Goal: Task Accomplishment & Management: Complete application form

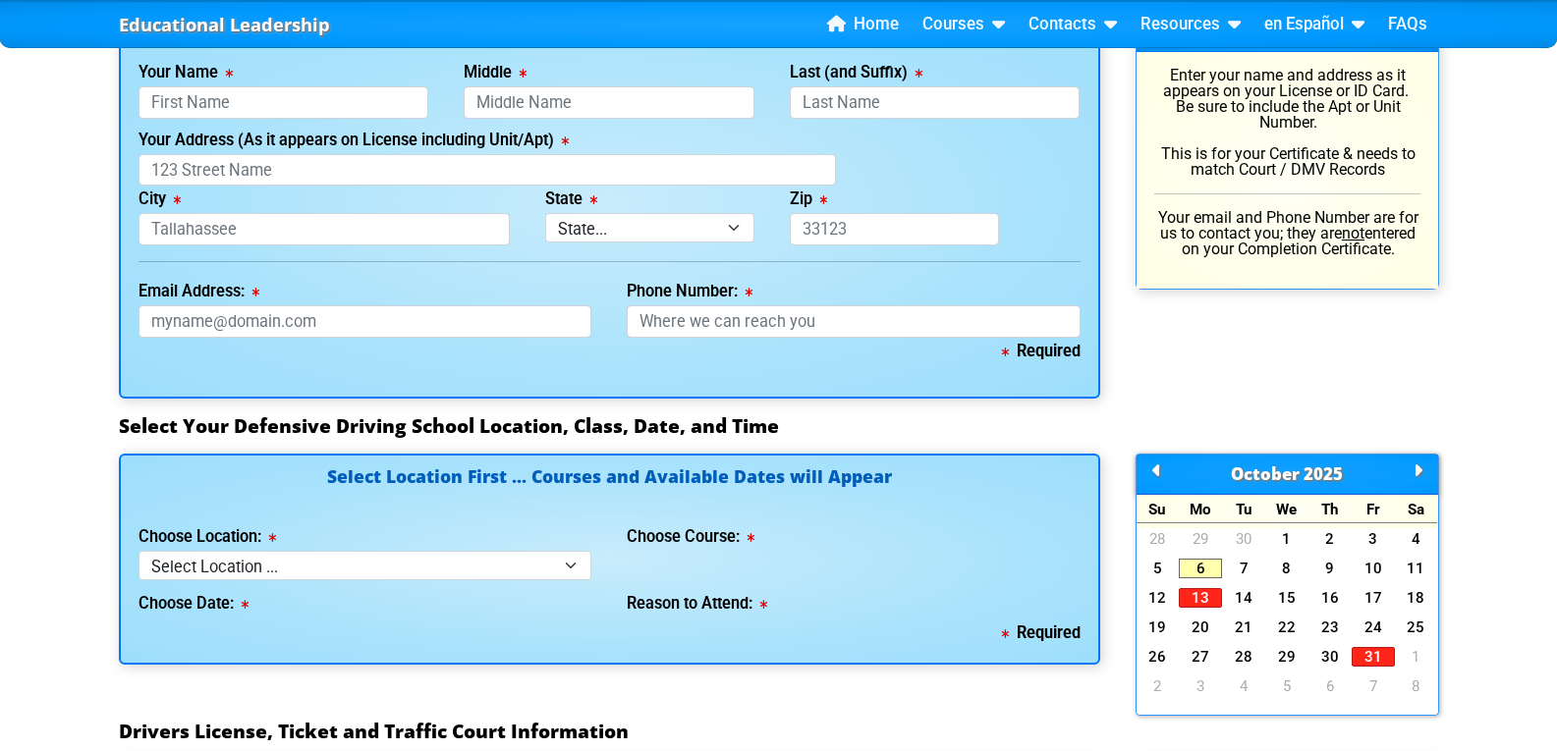
scroll to position [1473, 0]
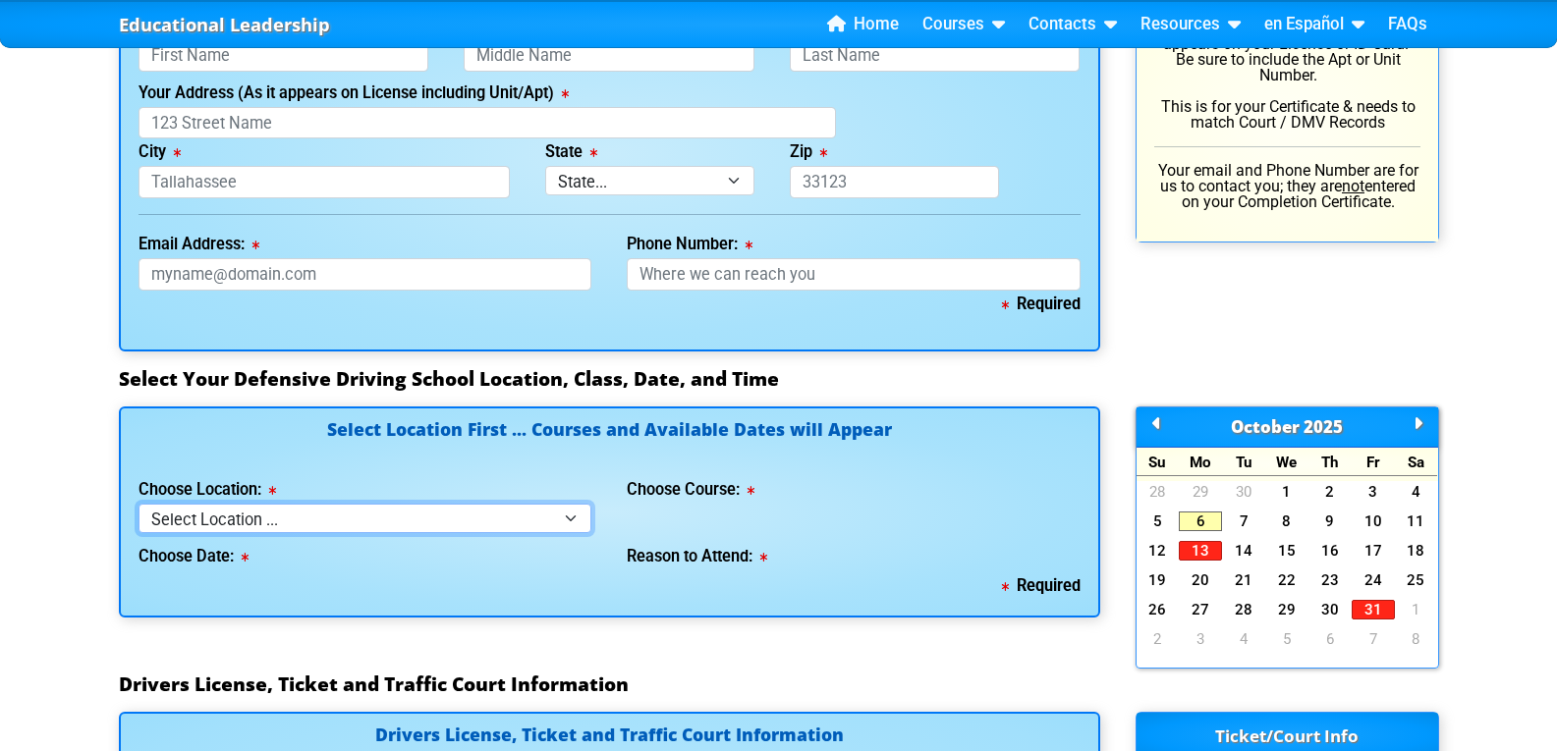
click at [564, 515] on select "Select Location ... Tampa Orlando Kissimmee [GEOGRAPHIC_DATA] - en español [GEO…" at bounding box center [365, 518] width 454 height 28
select select "8"
click at [138, 504] on select "Select Location ... Tampa Orlando Kissimmee [GEOGRAPHIC_DATA] - en español [GEO…" at bounding box center [365, 518] width 454 height 28
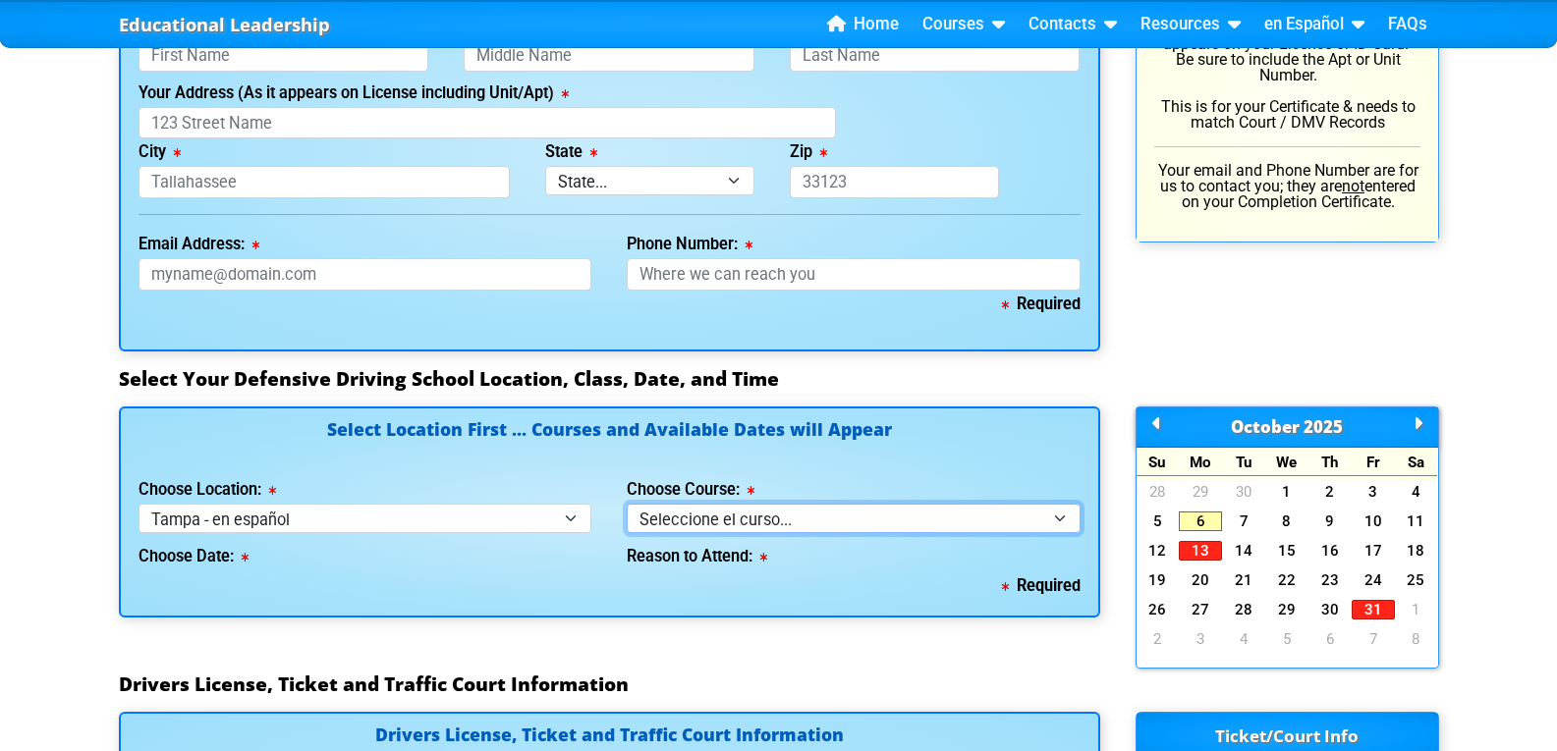
click at [834, 510] on select "Seleccione el curso... Clase de BDI de 4 horas (Curso básico y TCAC) Clase de 4…" at bounding box center [854, 518] width 454 height 28
select select "1"
click at [627, 504] on select "Seleccione el curso... Clase de BDI de 4 horas (Curso básico y TCAC) Clase de 4…" at bounding box center [854, 518] width 454 height 28
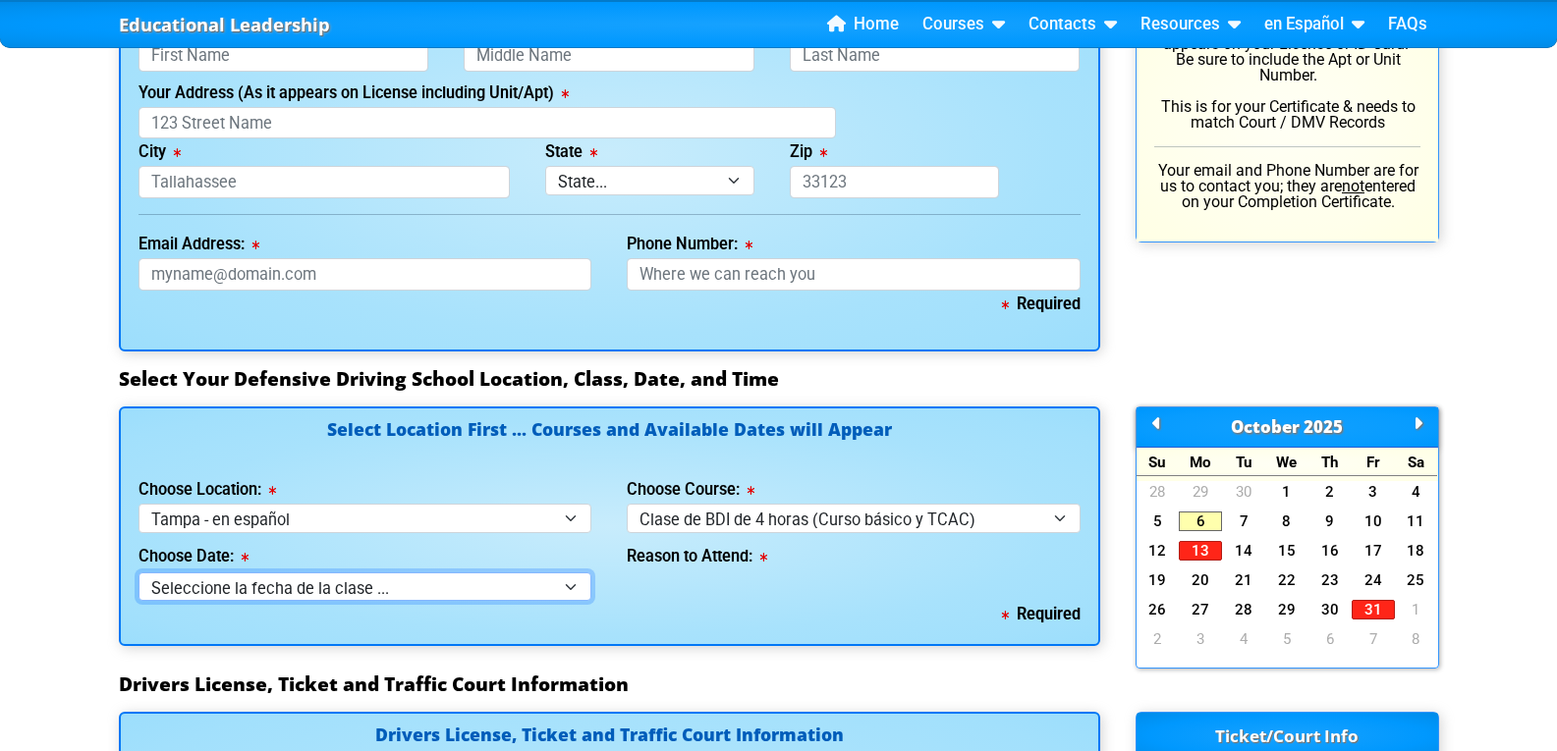
click at [569, 582] on select "Seleccione la fecha de la clase ... 12 de octubre -- ([PERSON_NAME] de 9:30am-1…" at bounding box center [365, 587] width 454 height 28
select select "[DATE], 4"
click at [138, 573] on select "Seleccione la fecha de la clase ... 12 de octubre -- ([PERSON_NAME] de 9:30am-1…" at bounding box center [365, 587] width 454 height 28
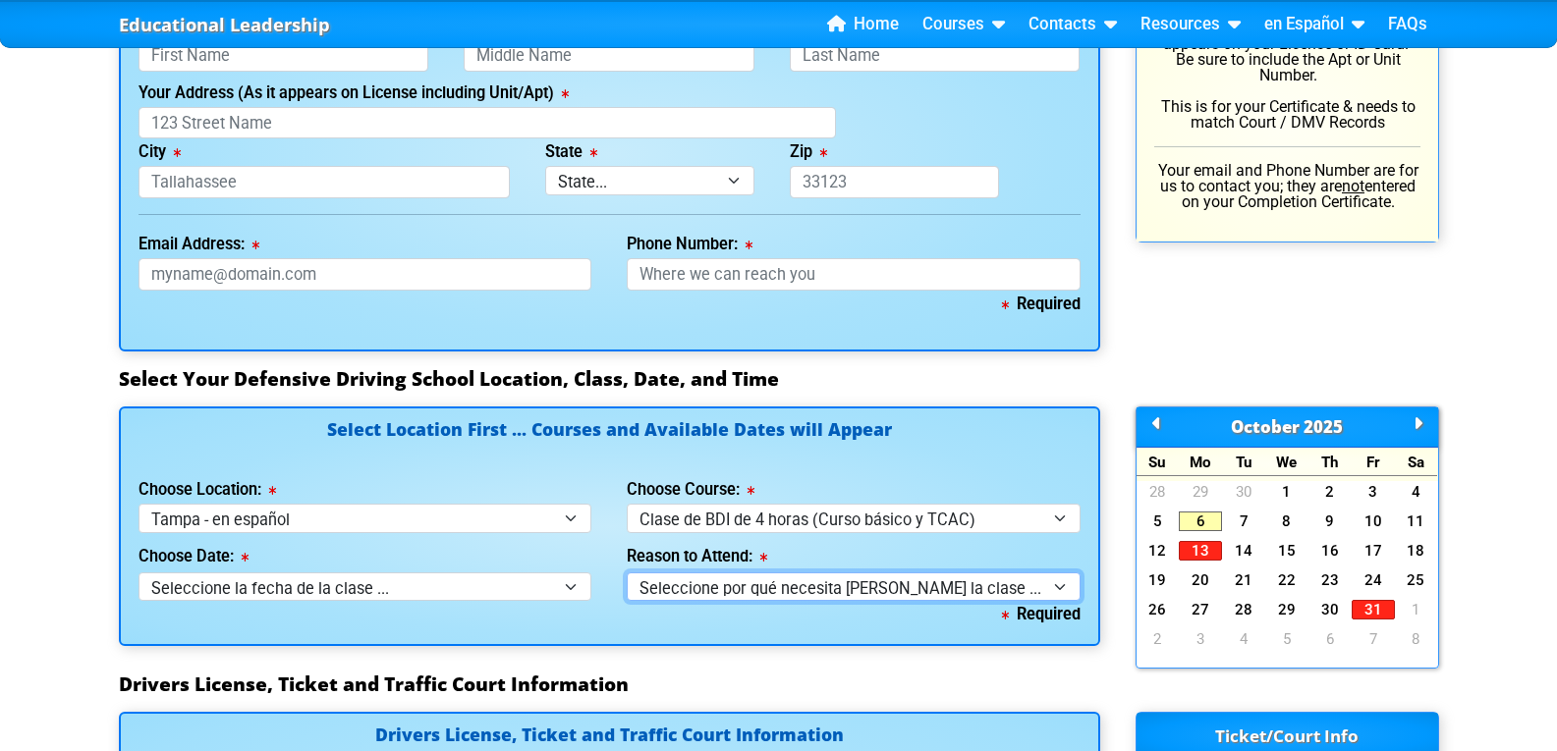
click at [1072, 587] on select "Seleccione por qué necesita [PERSON_NAME] la clase ... Elección por multa de tr…" at bounding box center [854, 587] width 454 height 28
select select "BDI - Running Red Light"
click at [627, 573] on select "Seleccione por qué necesita [PERSON_NAME] la clase ... Elección por multa de tr…" at bounding box center [854, 587] width 454 height 28
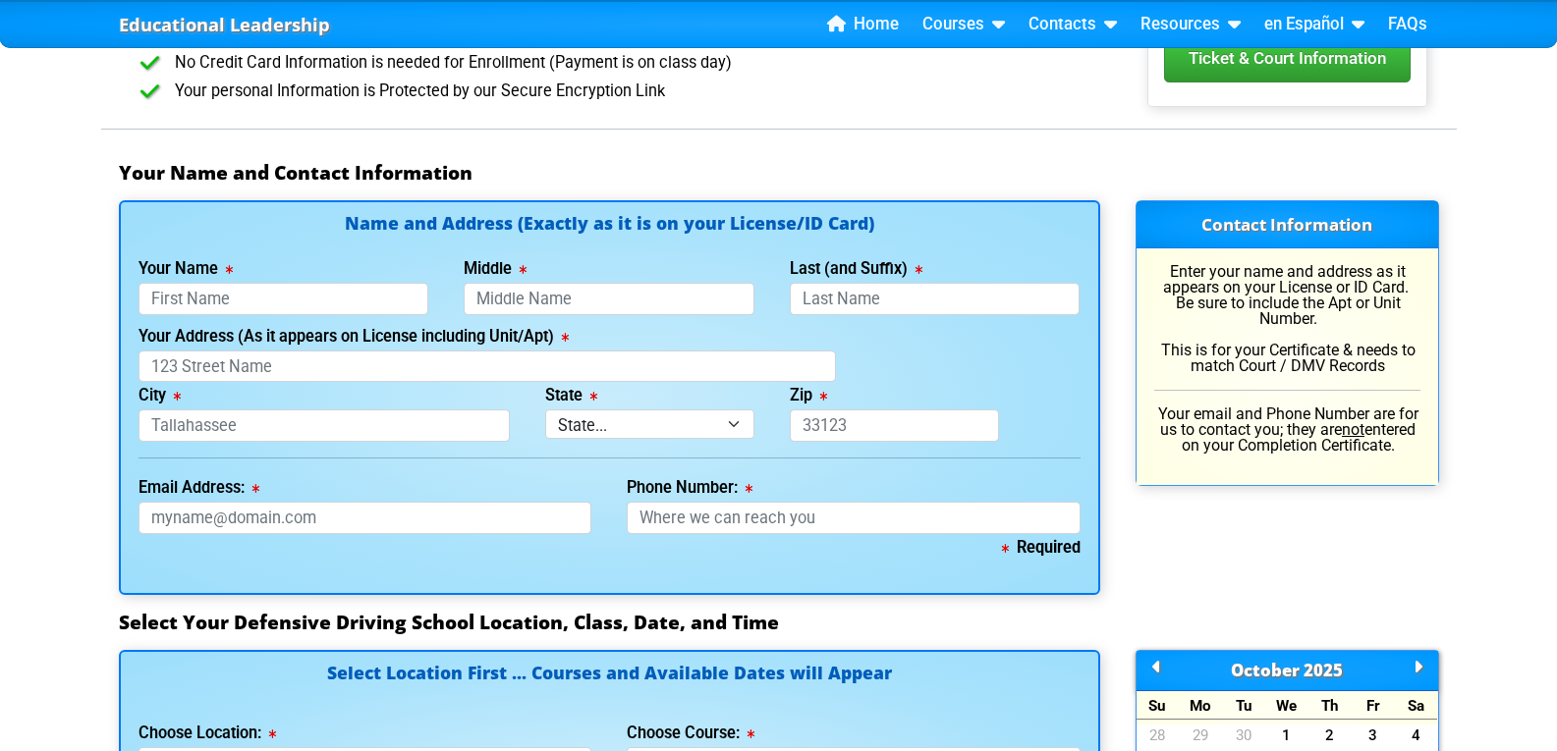
scroll to position [1309, 0]
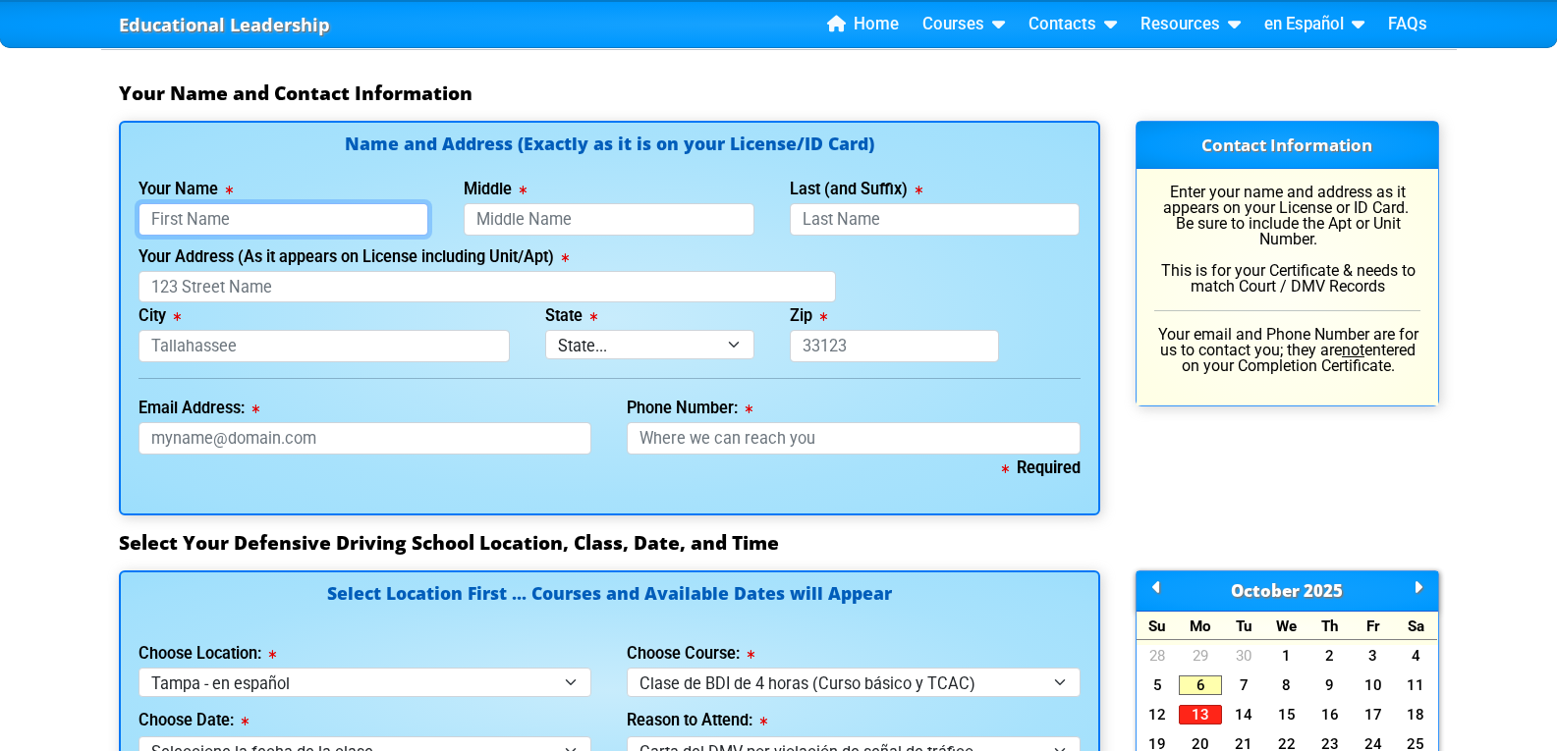
click at [160, 215] on input "Your Name" at bounding box center [283, 219] width 291 height 32
type input "[PERSON_NAME]"
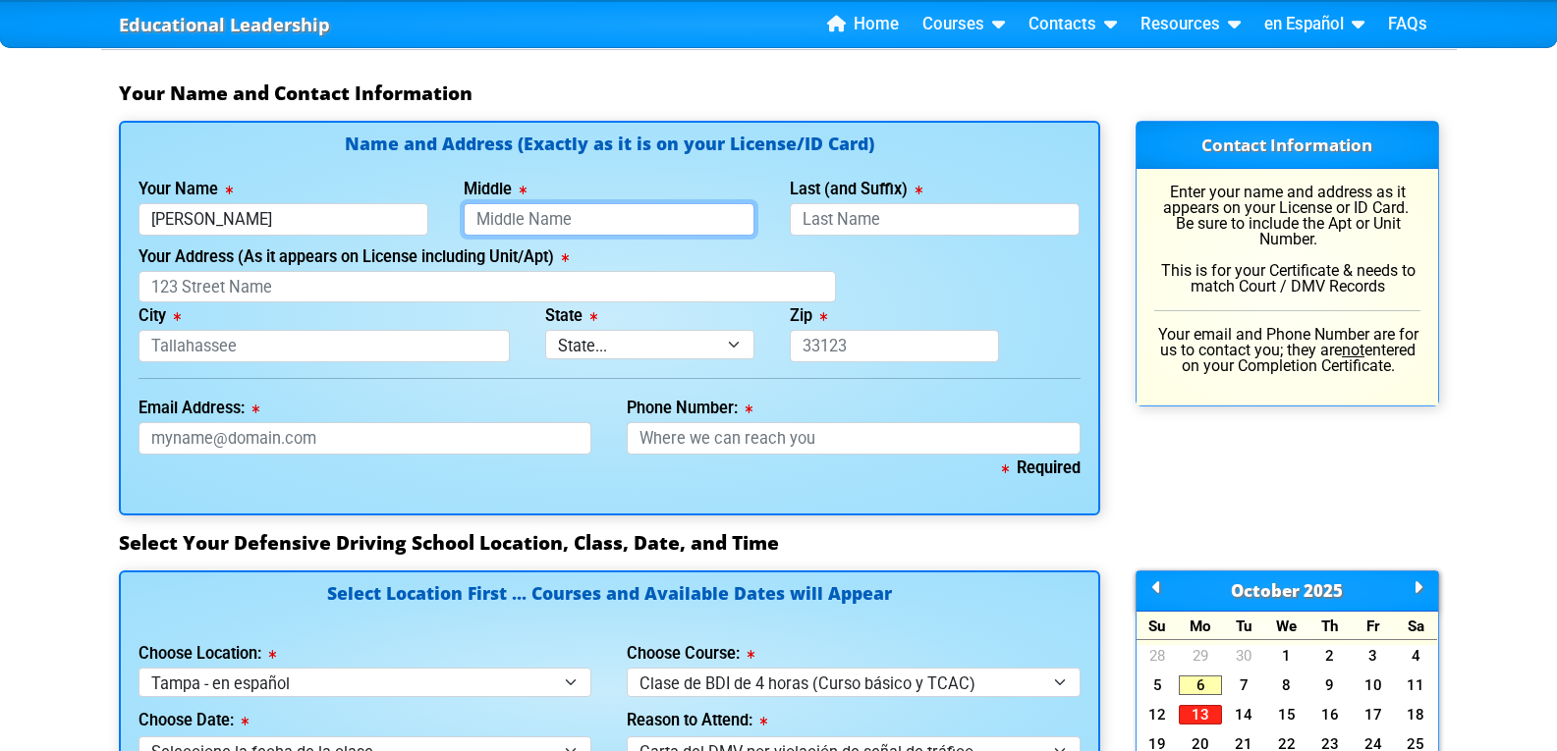
click at [539, 222] on input "Middle" at bounding box center [609, 219] width 291 height 32
type input "[PERSON_NAME]"
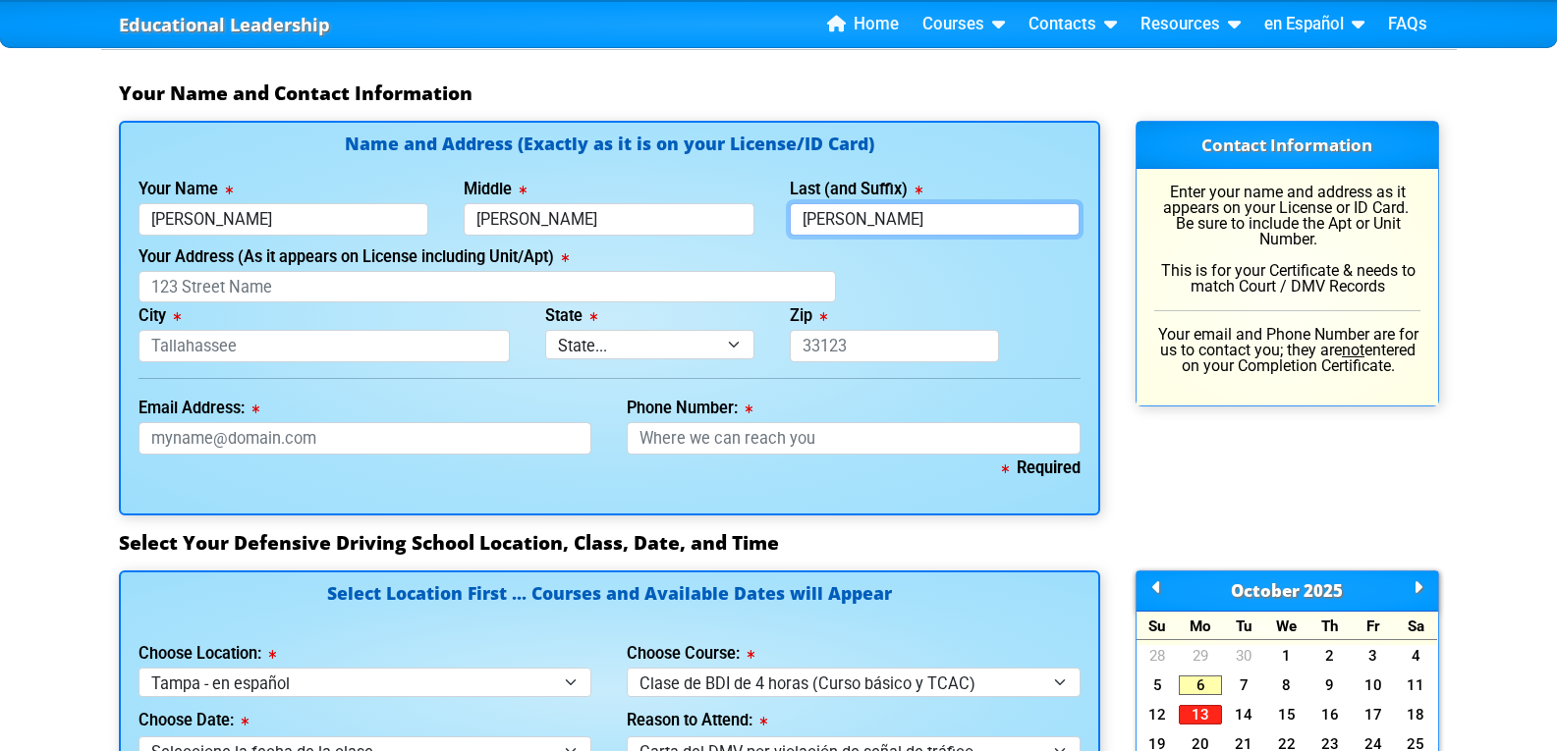
type input "[PERSON_NAME]"
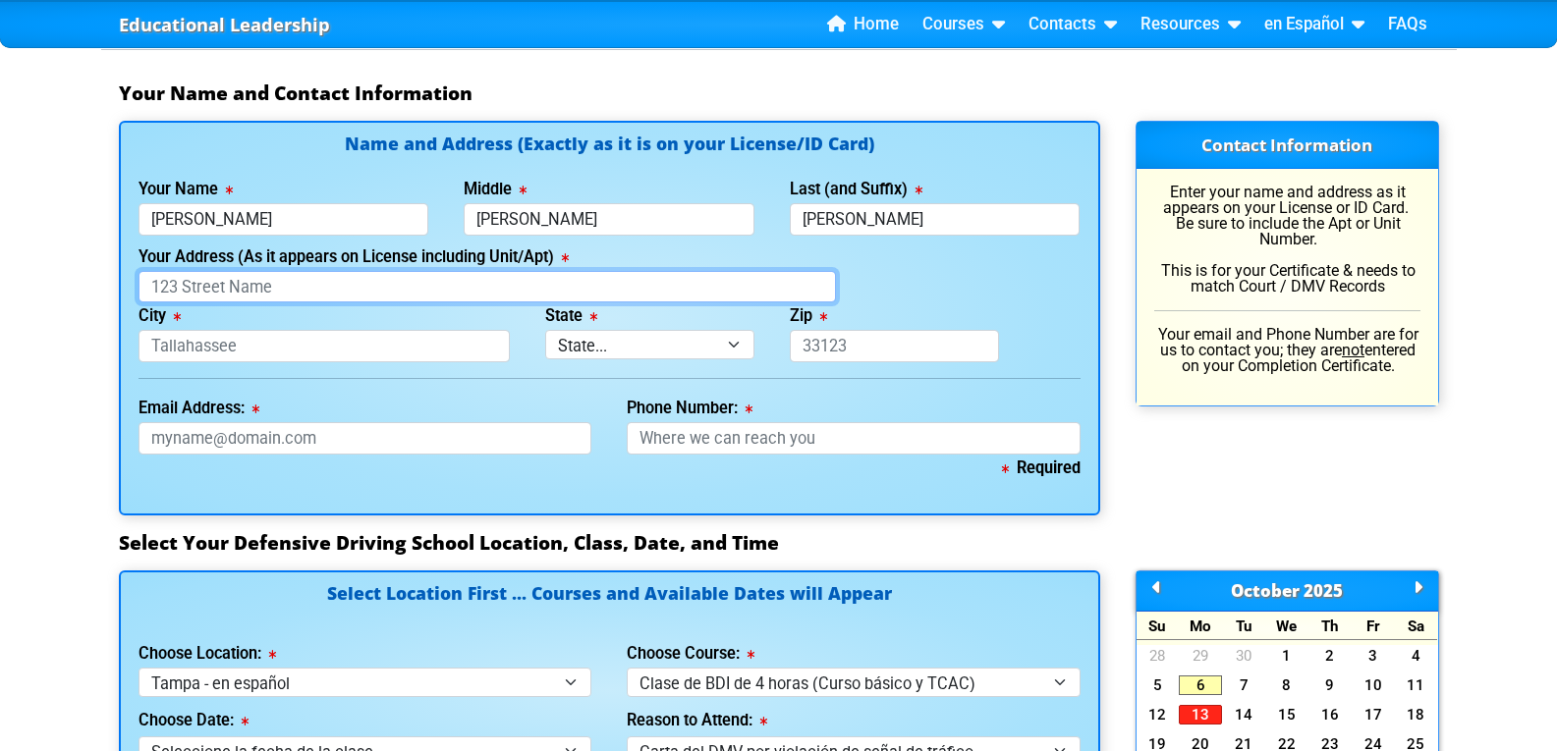
click at [197, 287] on input "Your Address (As it appears on License including Unit/Apt)" at bounding box center [486, 287] width 697 height 32
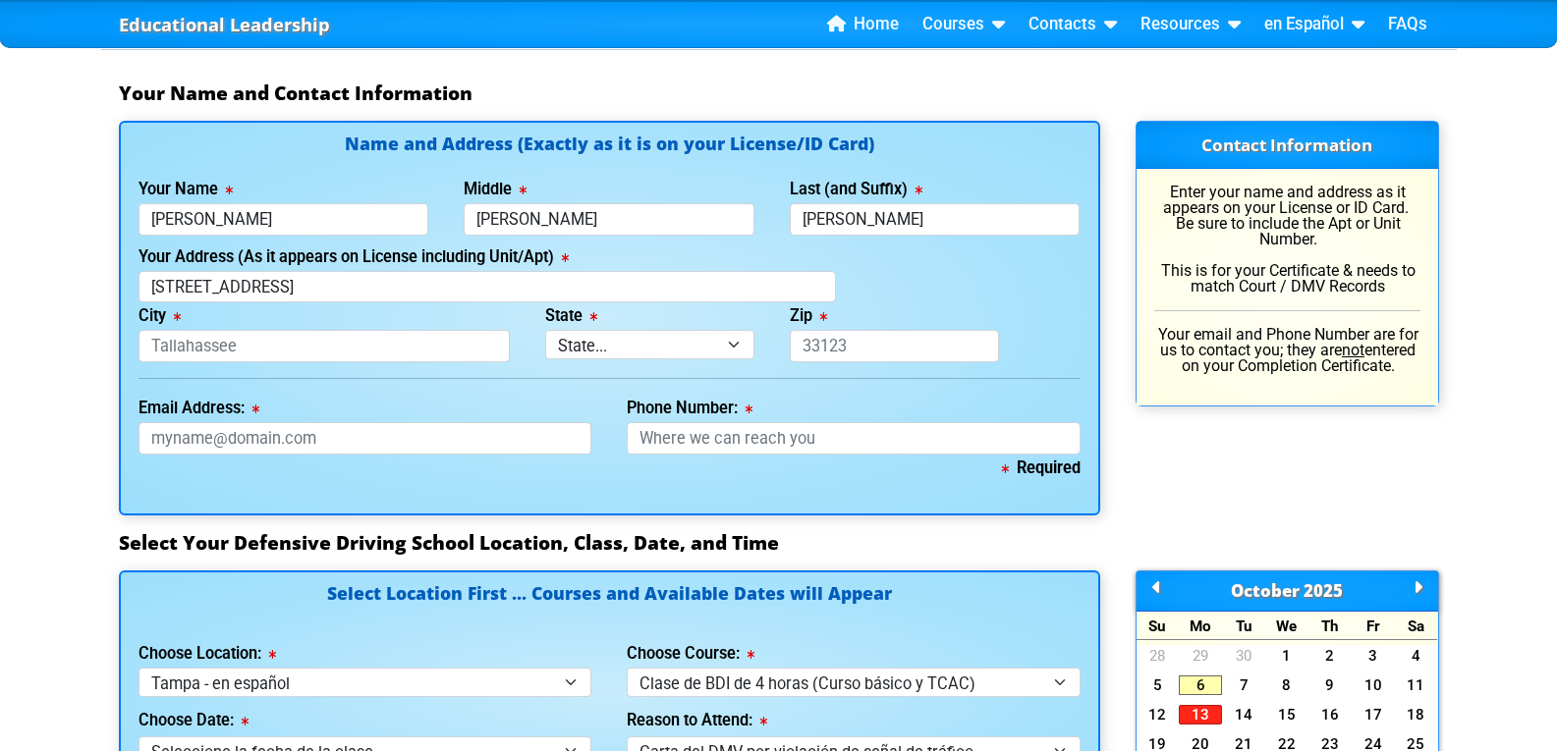
type input "[STREET_ADDRESS]"
type input "Lakeland"
select select "{"fullName":"[US_STATE]","abbreviation":"FL","uniqueId":"1d559909-6cf0-4a4d-848…"
type input "33815"
click at [155, 438] on input "Email Address:" at bounding box center [365, 438] width 454 height 32
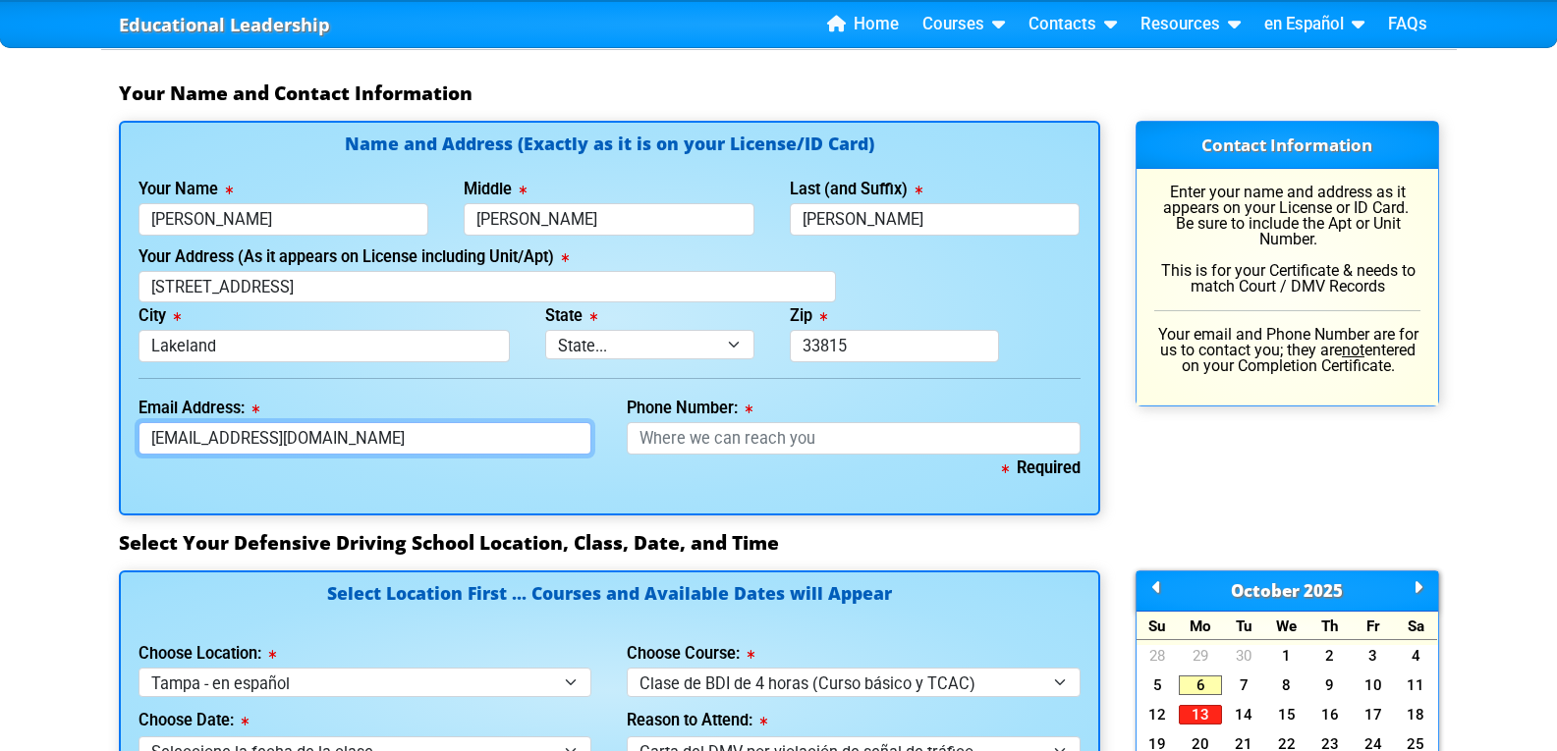
type input "[EMAIL_ADDRESS][DOMAIN_NAME]"
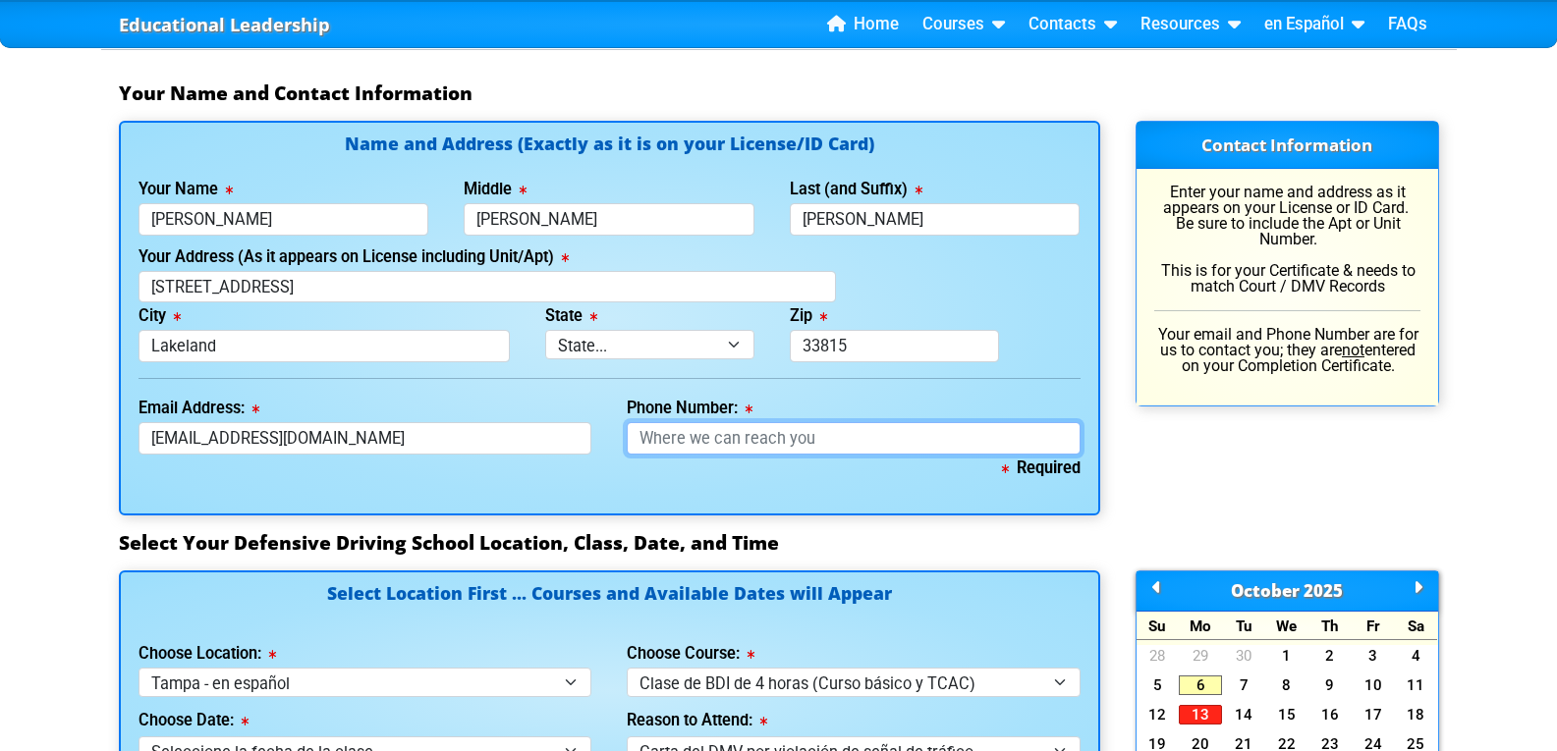
click at [707, 445] on input "Phone Number:" at bounding box center [854, 438] width 454 height 32
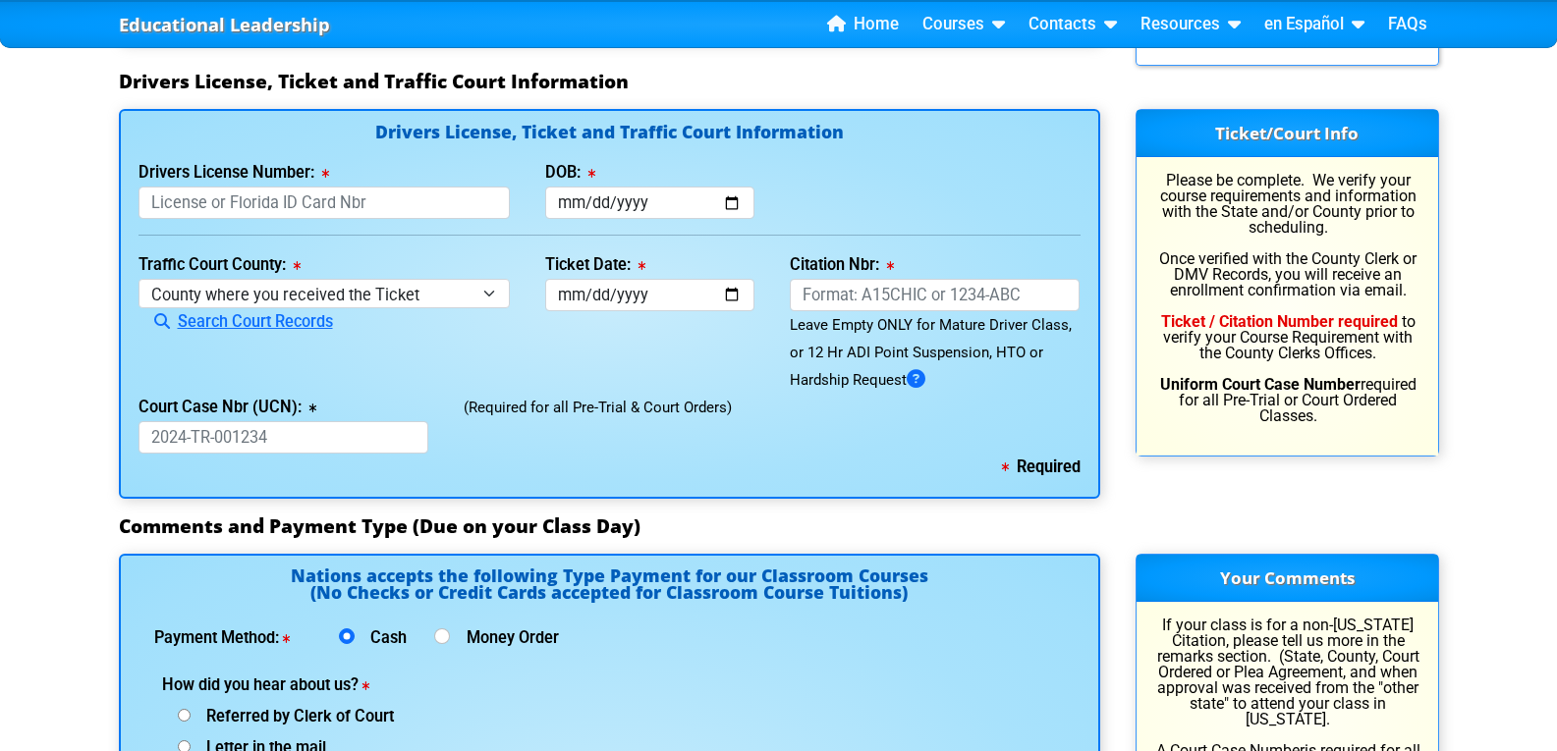
scroll to position [2128, 0]
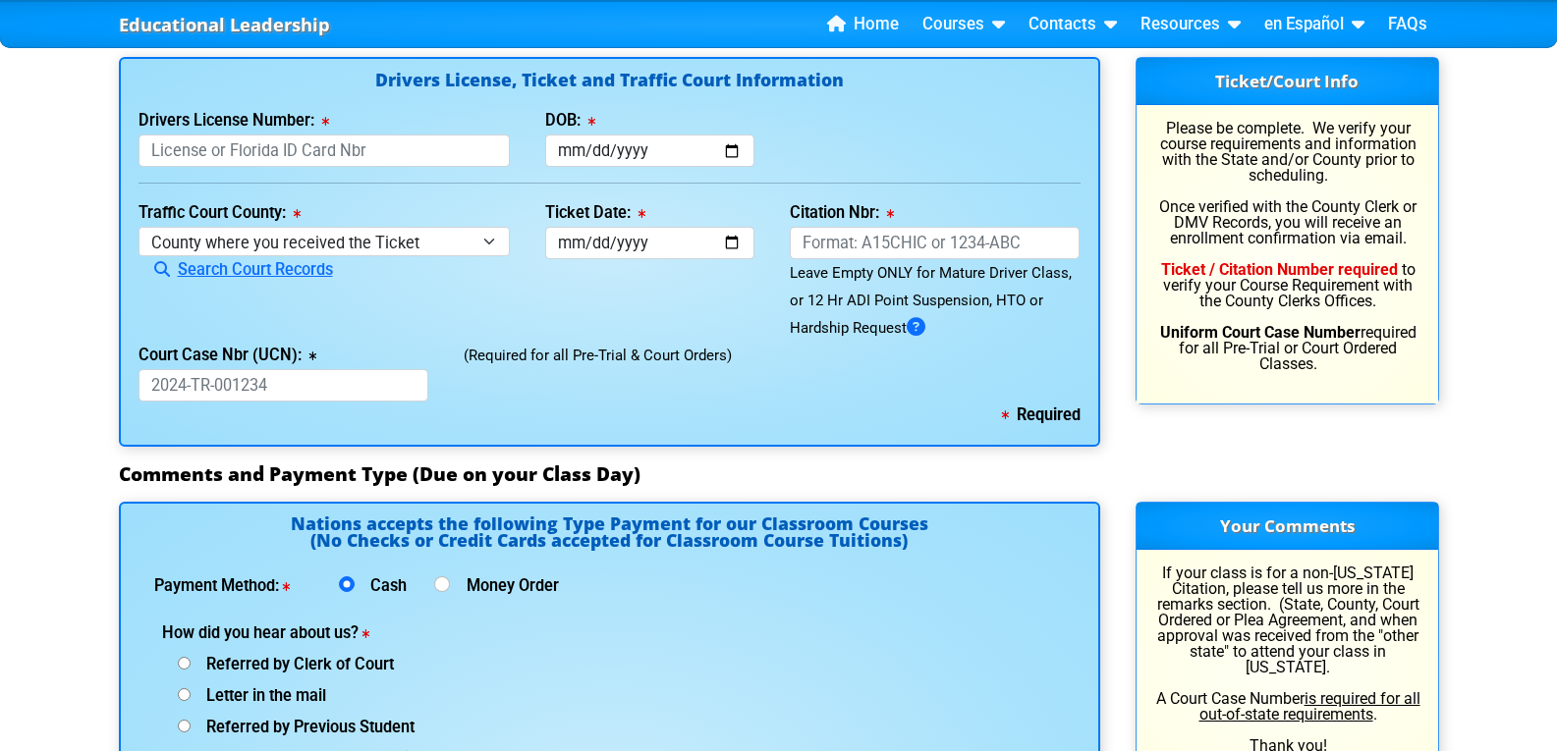
type input "[PHONE_NUMBER]"
click at [169, 143] on input "Drivers License Number:" at bounding box center [324, 151] width 372 height 32
type input "G355403200000"
click at [579, 154] on input "DOB:" at bounding box center [649, 151] width 209 height 32
type input "[DATE]"
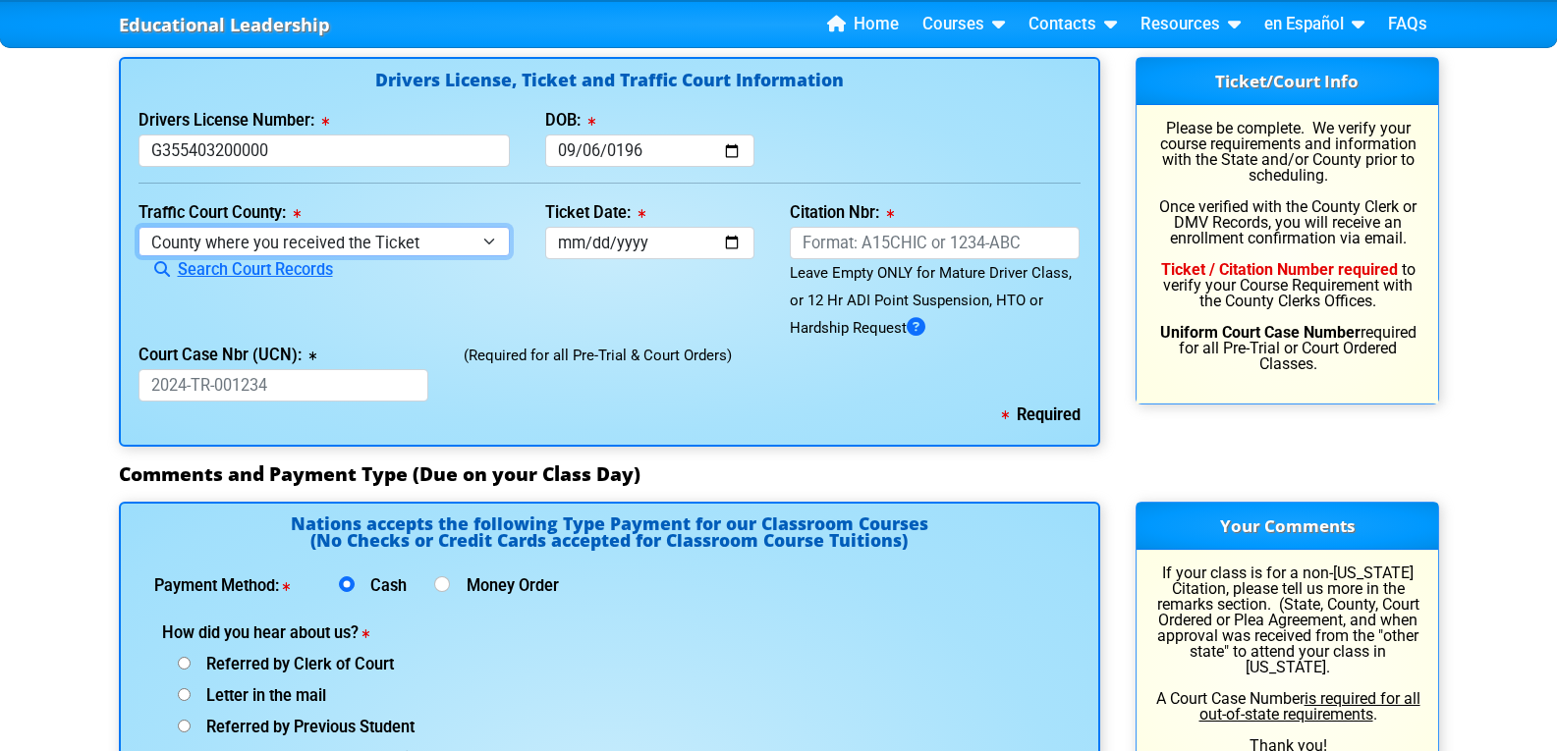
click at [486, 237] on select "County where you received the Ticket Out of State Out of State - [US_STATE] Out…" at bounding box center [324, 241] width 372 height 28
select select "{"countyName":"Out of State","state":"OS","uniqueId":"a5ac4f61-6c89-4c3b-a261-d…"
click at [138, 227] on select "County where you received the Ticket Out of State Out of State - [US_STATE] Out…" at bounding box center [324, 241] width 372 height 28
click at [229, 294] on div "Traffic Court County: [GEOGRAPHIC_DATA] where you received the Ticket Out of St…" at bounding box center [325, 270] width 408 height 142
click at [559, 248] on input "Ticket Date:" at bounding box center [649, 243] width 209 height 32
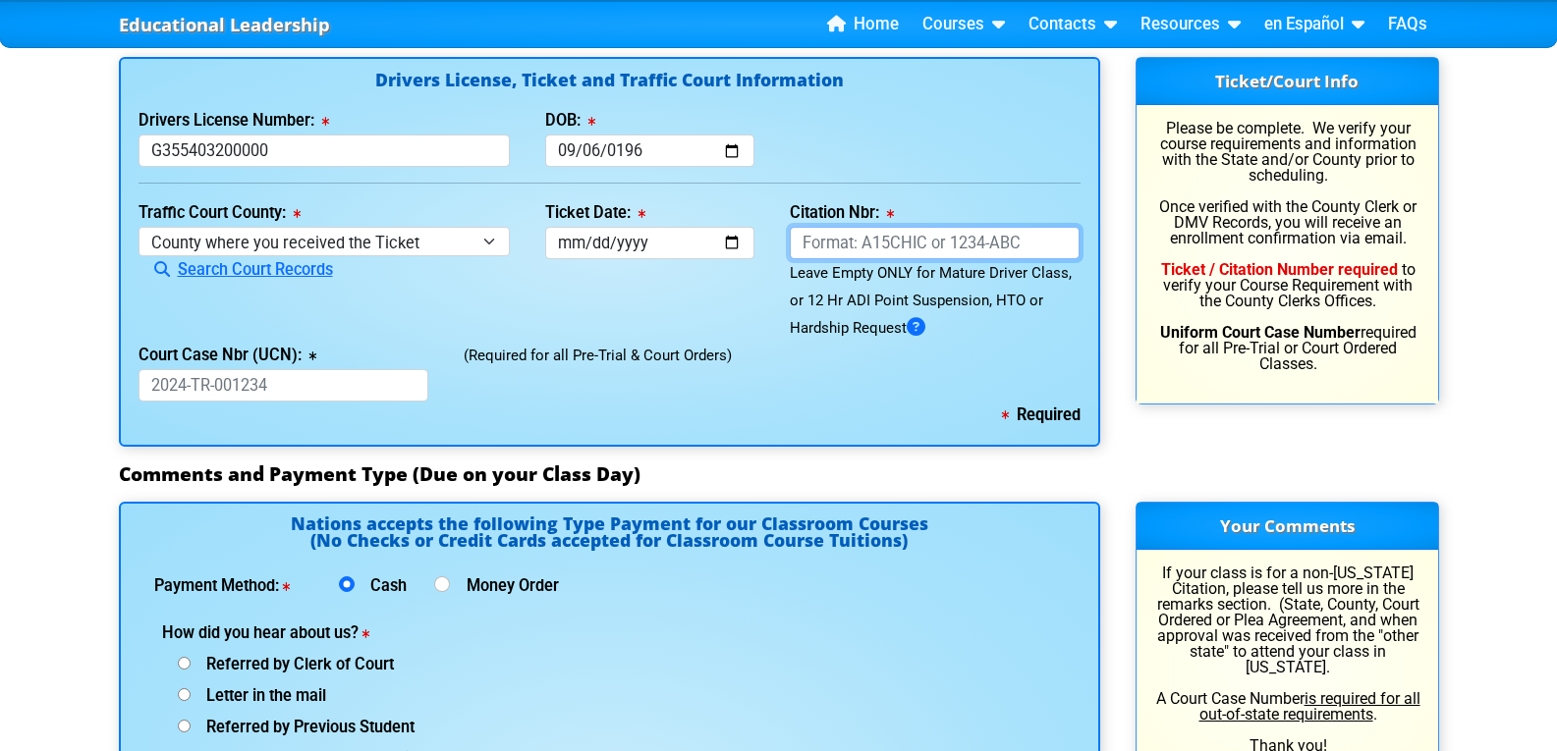
click at [810, 244] on input "Citation Nbr:" at bounding box center [935, 243] width 291 height 32
type input "0000OHIO"
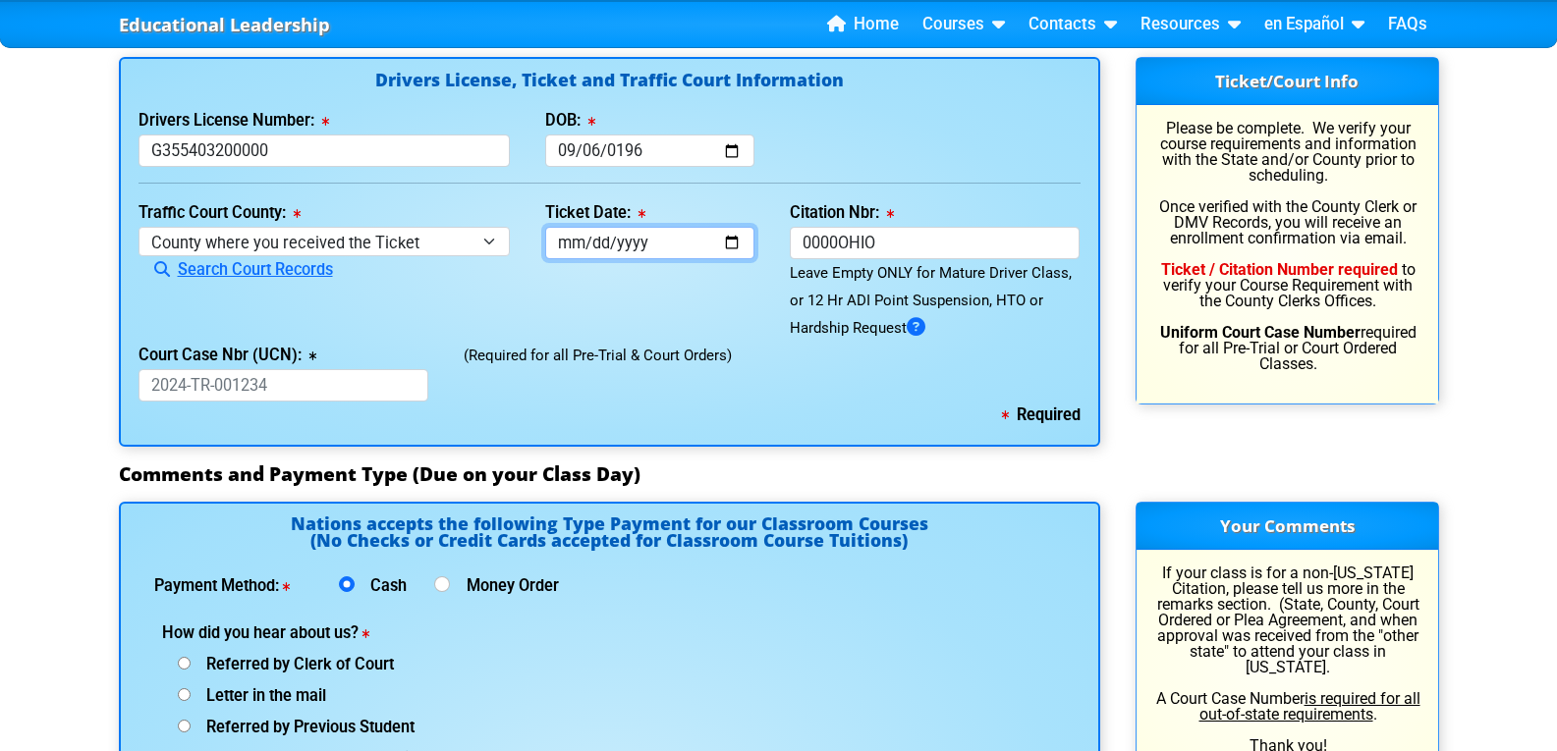
click at [570, 245] on input "Ticket Date:" at bounding box center [649, 243] width 209 height 32
type input "[DATE]"
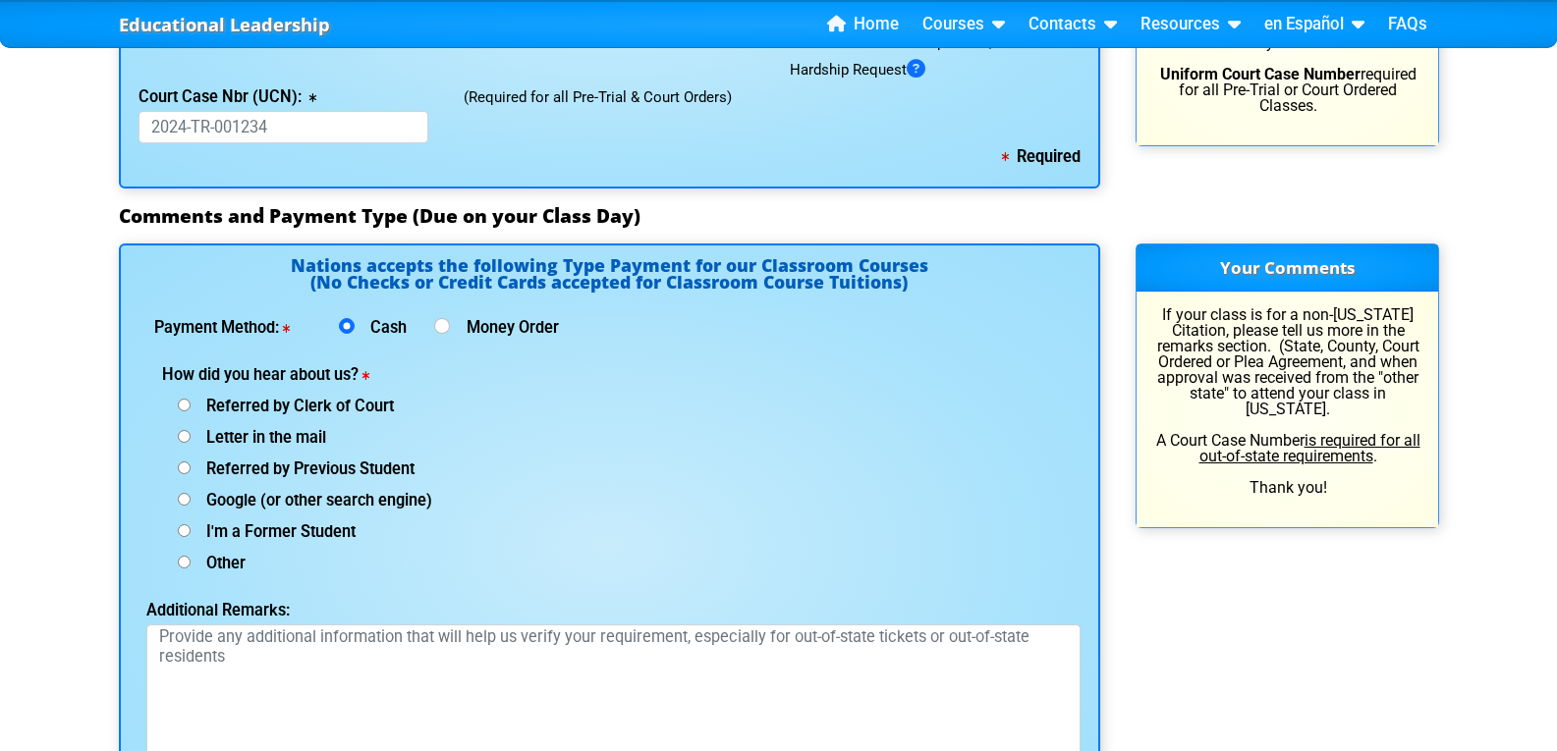
scroll to position [2455, 0]
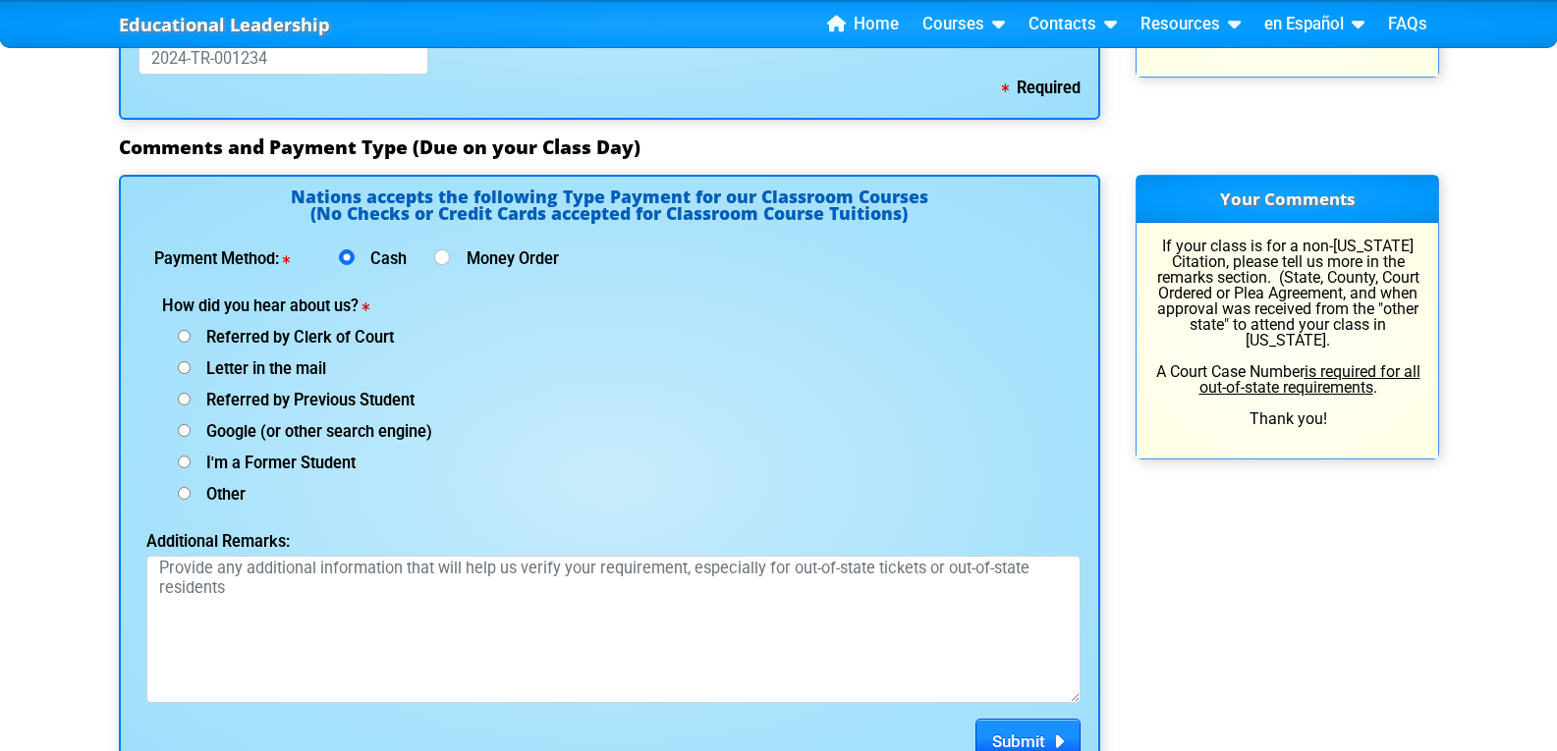
click at [185, 457] on input "I'm a Former Student" at bounding box center [184, 462] width 13 height 13
radio input "true"
drag, startPoint x: 189, startPoint y: 580, endPoint x: 206, endPoint y: 581, distance: 17.7
click at [190, 580] on textarea "Additional Remarks:" at bounding box center [613, 629] width 934 height 147
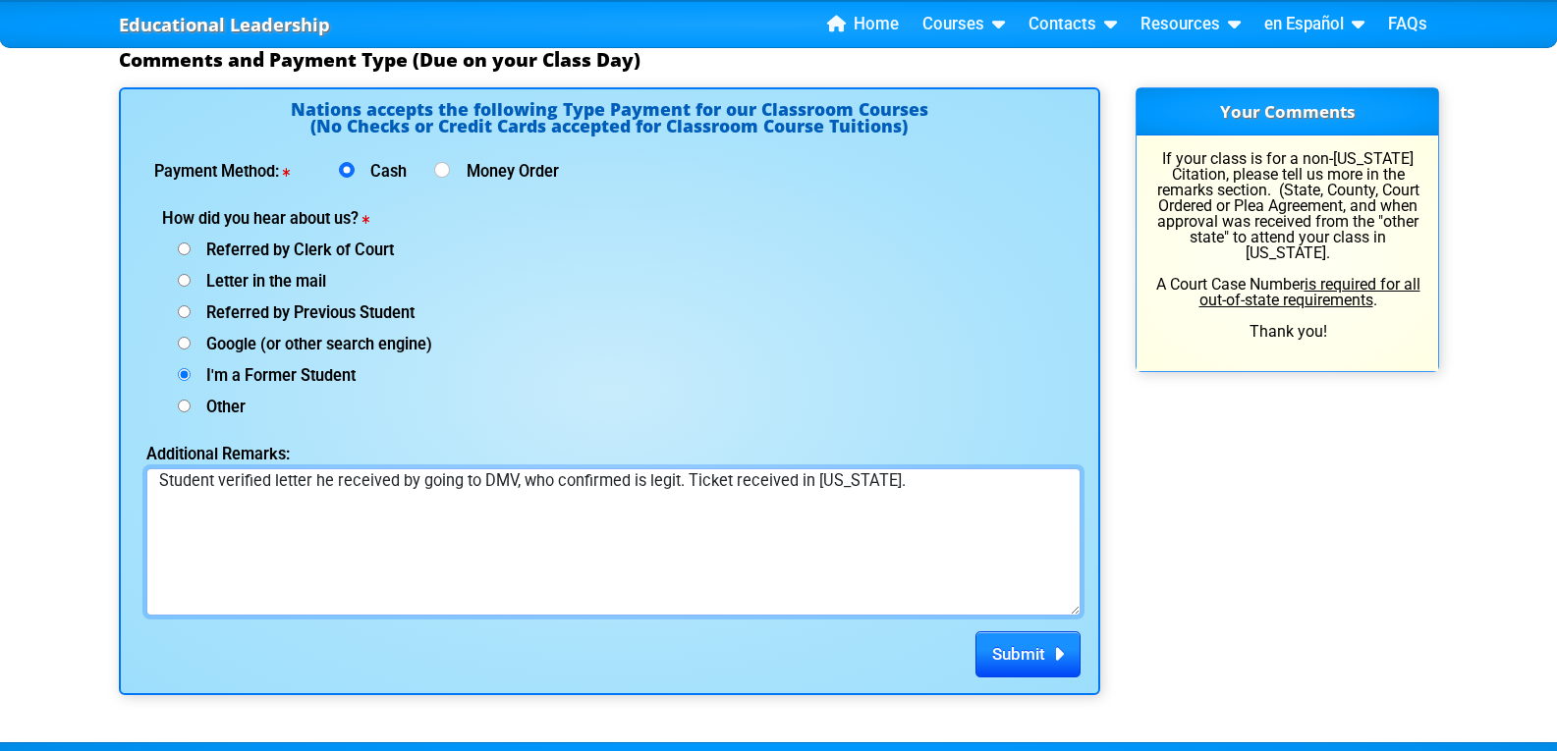
scroll to position [2919, 0]
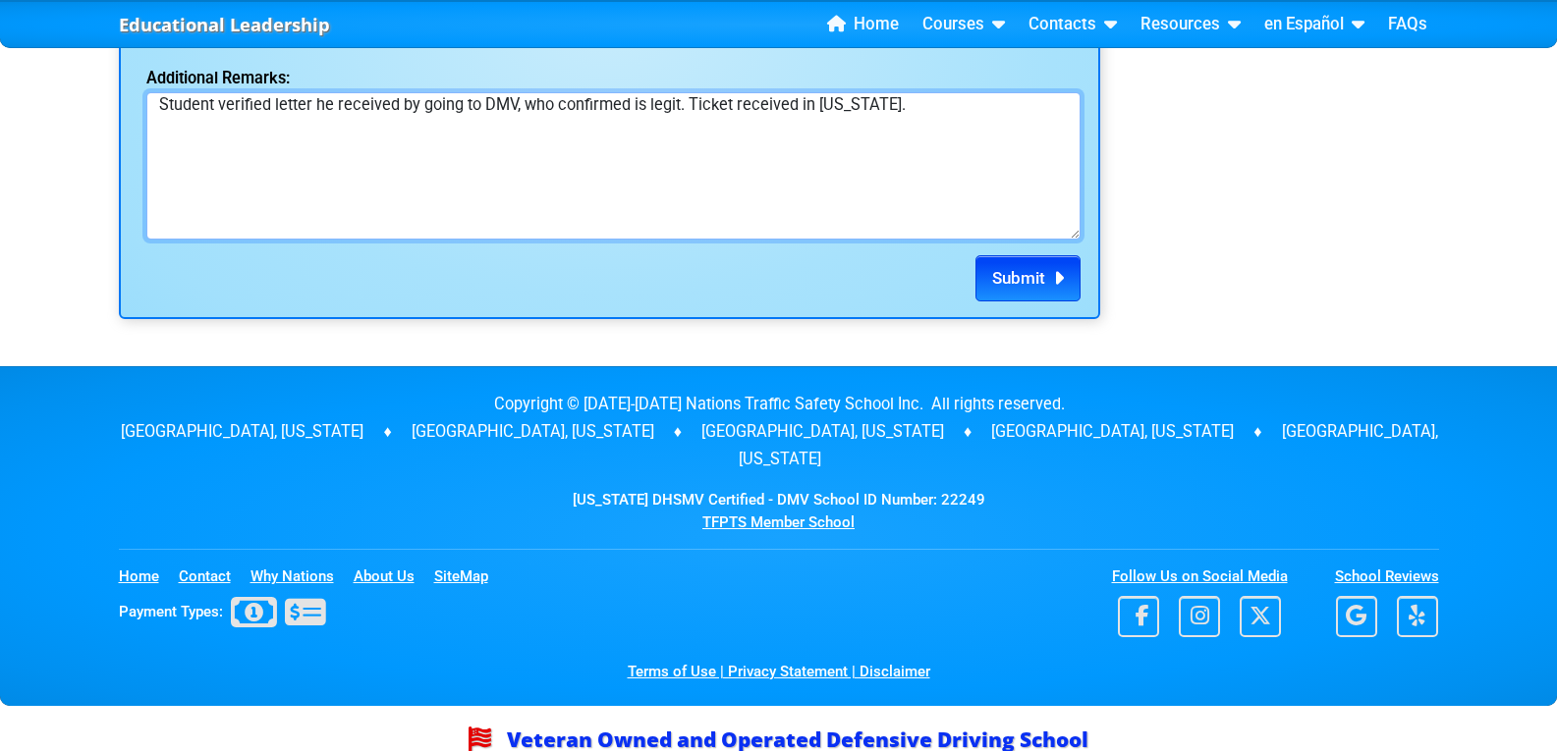
type textarea "Student verified letter he received by going to DMV, who confirmed is legit. Ti…"
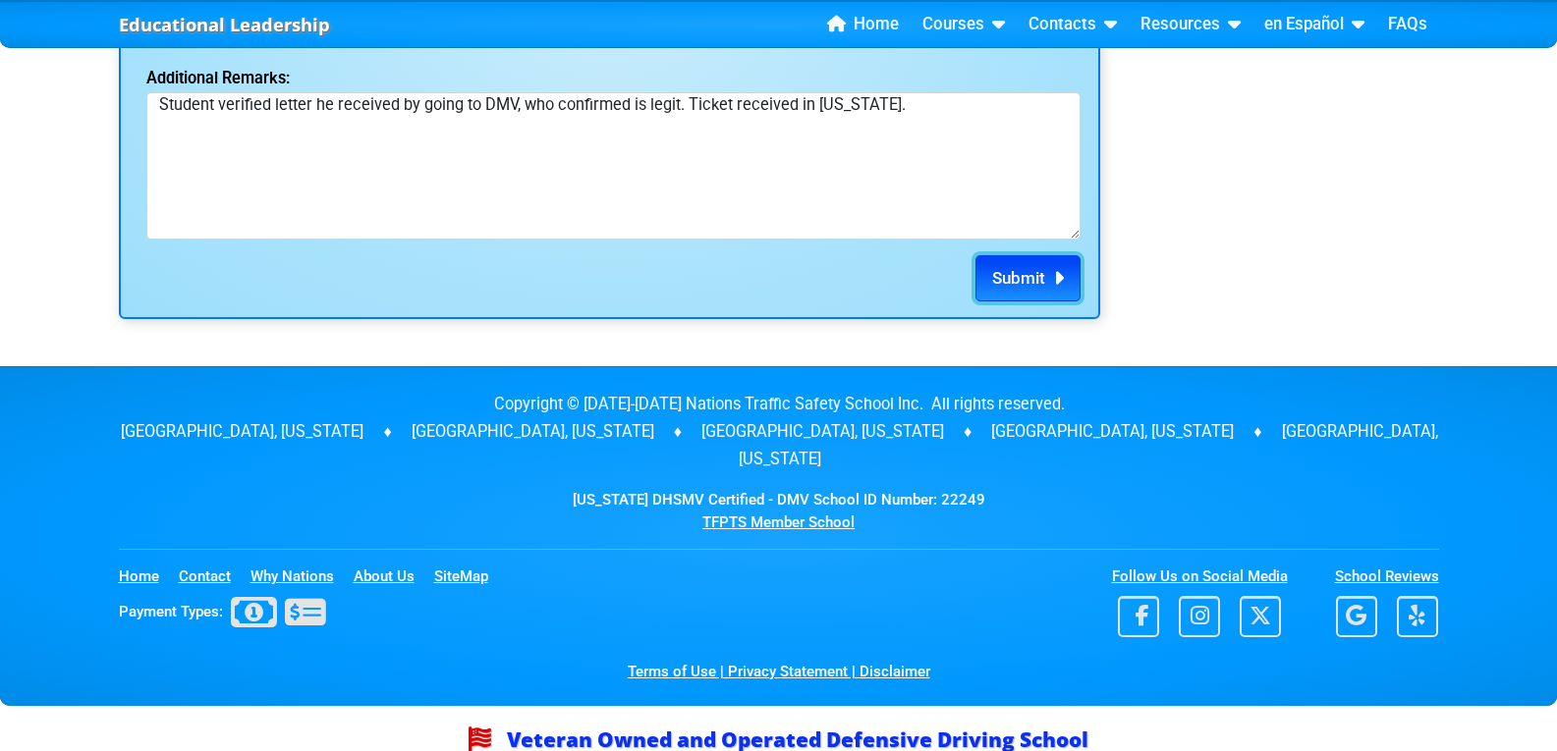
click at [1025, 278] on span "Submit" at bounding box center [1018, 278] width 53 height 20
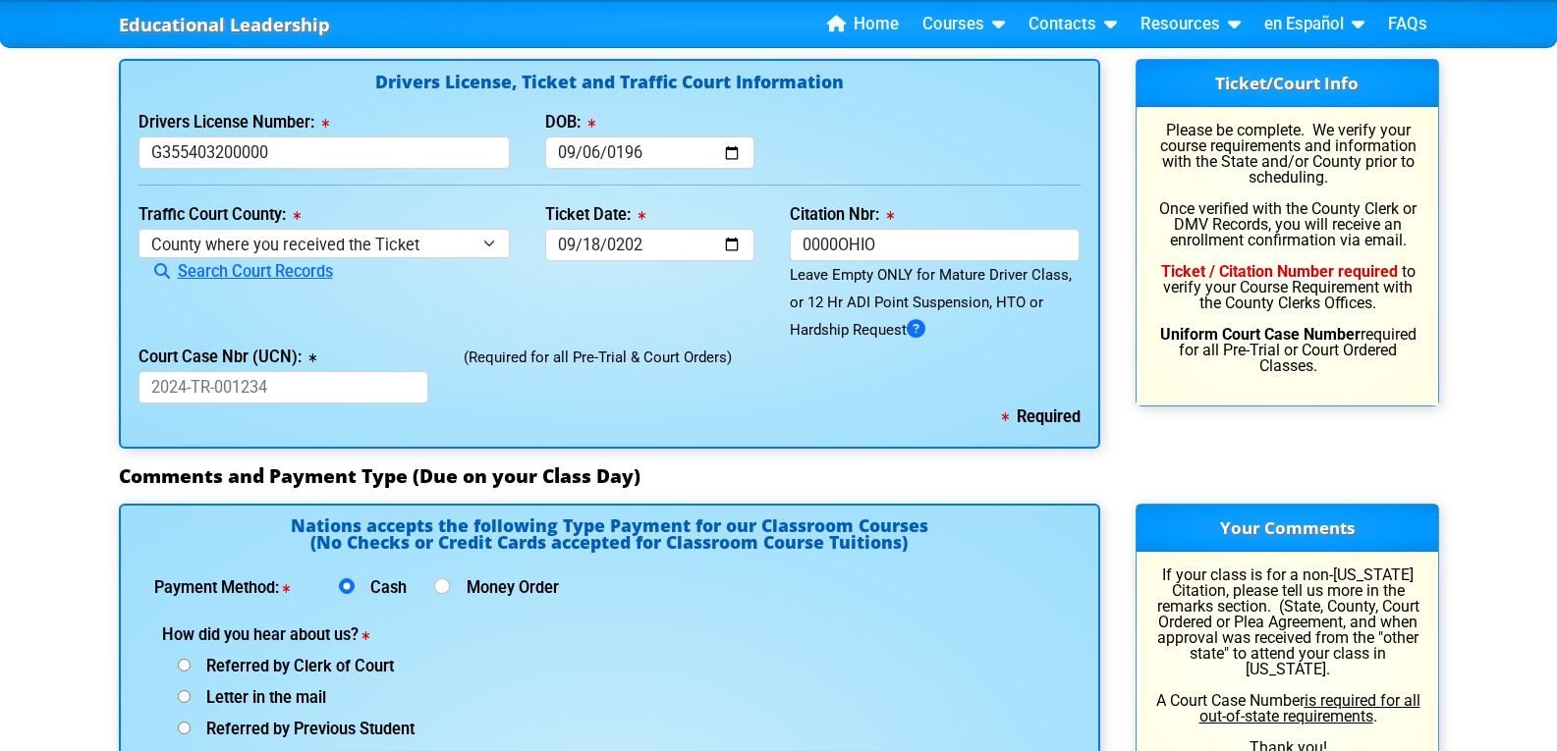
scroll to position [2101, 0]
